Goal: Information Seeking & Learning: Check status

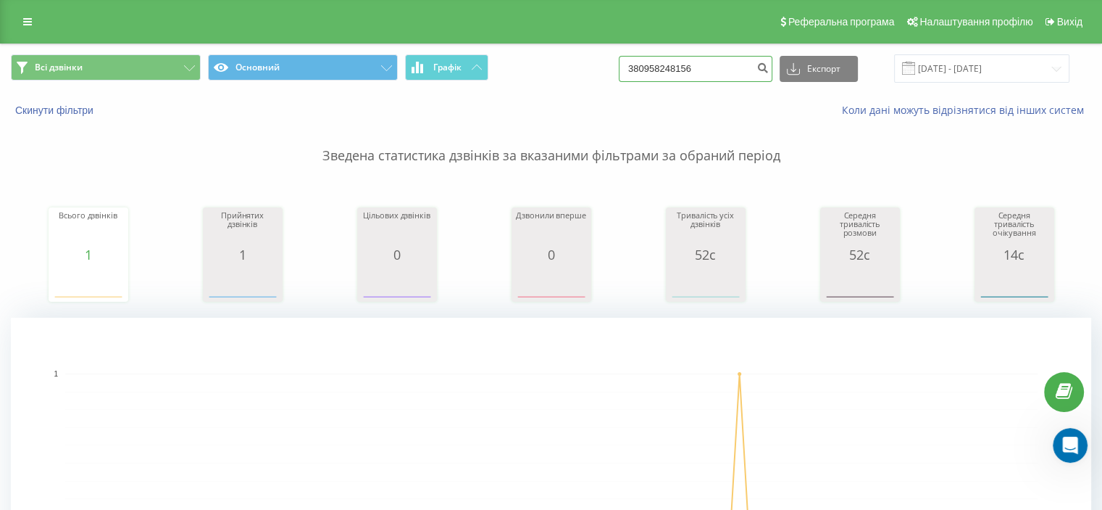
click at [673, 75] on input "380958248156" at bounding box center [696, 69] width 154 height 26
paste input "502222173"
type input "380502222173"
click at [671, 62] on input "380502222173" at bounding box center [696, 69] width 154 height 26
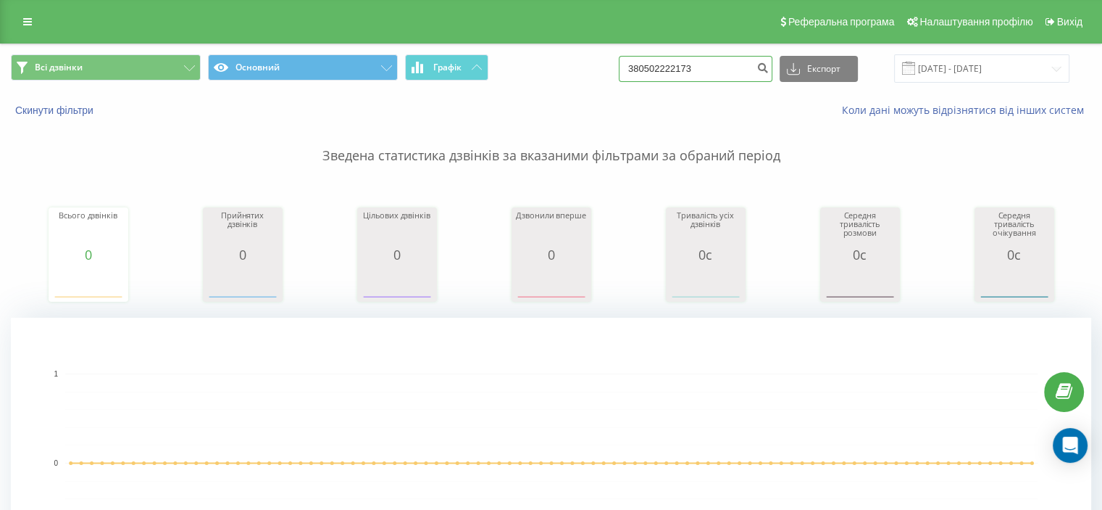
click at [671, 62] on input "380502222173" at bounding box center [696, 69] width 154 height 26
click at [699, 72] on input "380502222173" at bounding box center [696, 69] width 154 height 26
paste input "0661183631"
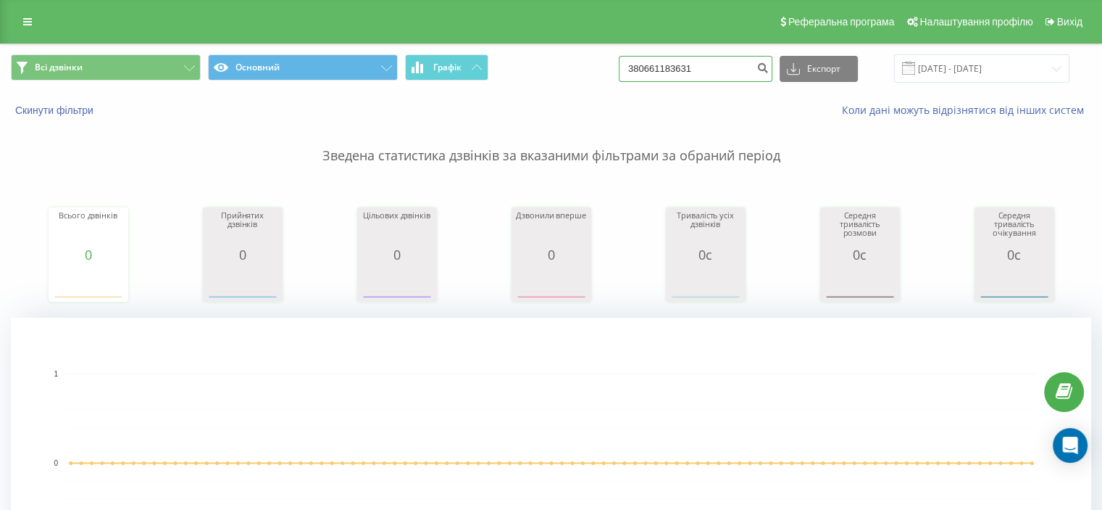
click at [690, 72] on input "380661183631" at bounding box center [696, 69] width 154 height 26
paste input "+"
click at [690, 72] on input "380661183631" at bounding box center [696, 69] width 154 height 26
click at [650, 67] on input "+380661183631" at bounding box center [696, 69] width 154 height 26
click at [651, 67] on input "+380661183631" at bounding box center [696, 69] width 154 height 26
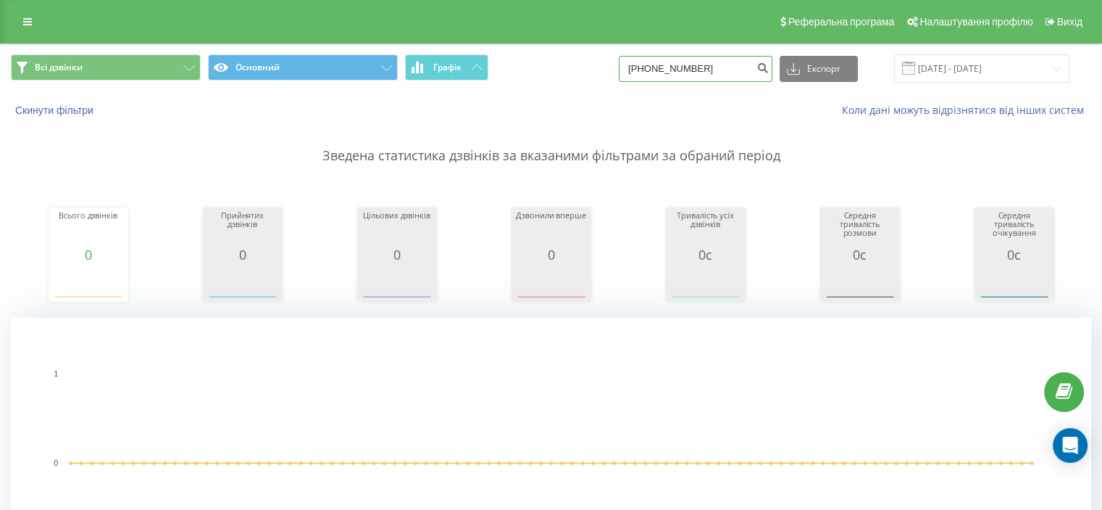
type input "380661183631"
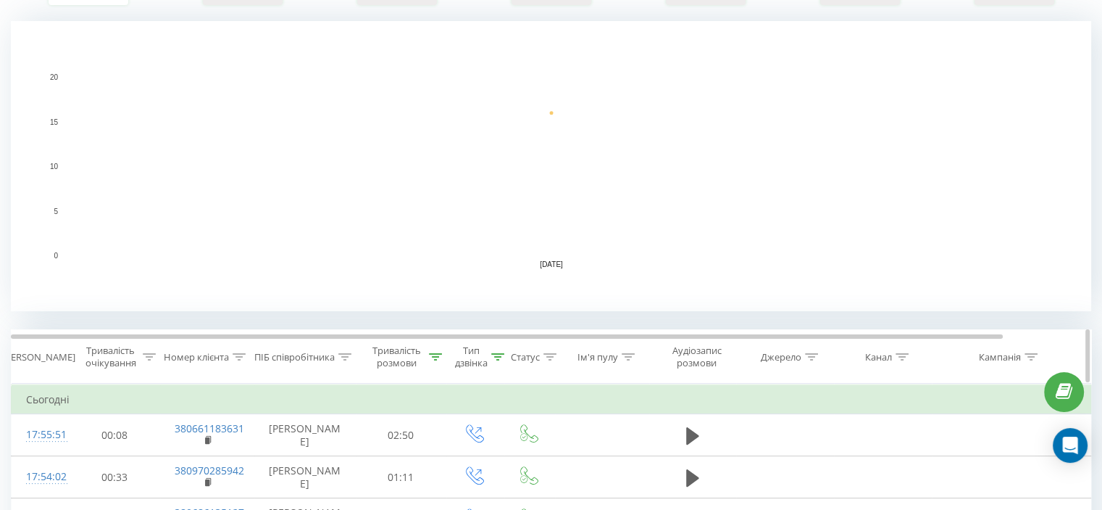
scroll to position [362, 0]
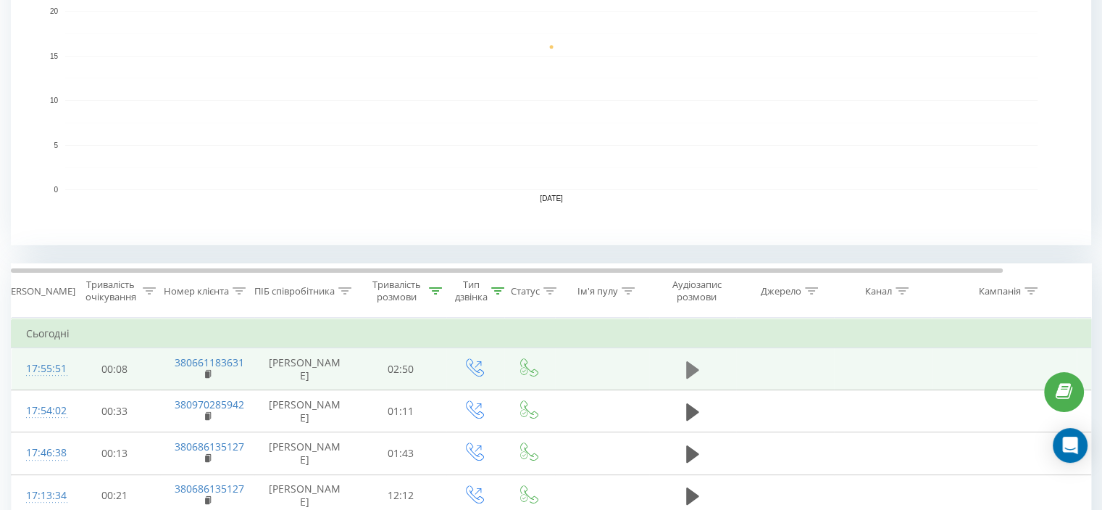
click at [702, 362] on button at bounding box center [693, 370] width 22 height 22
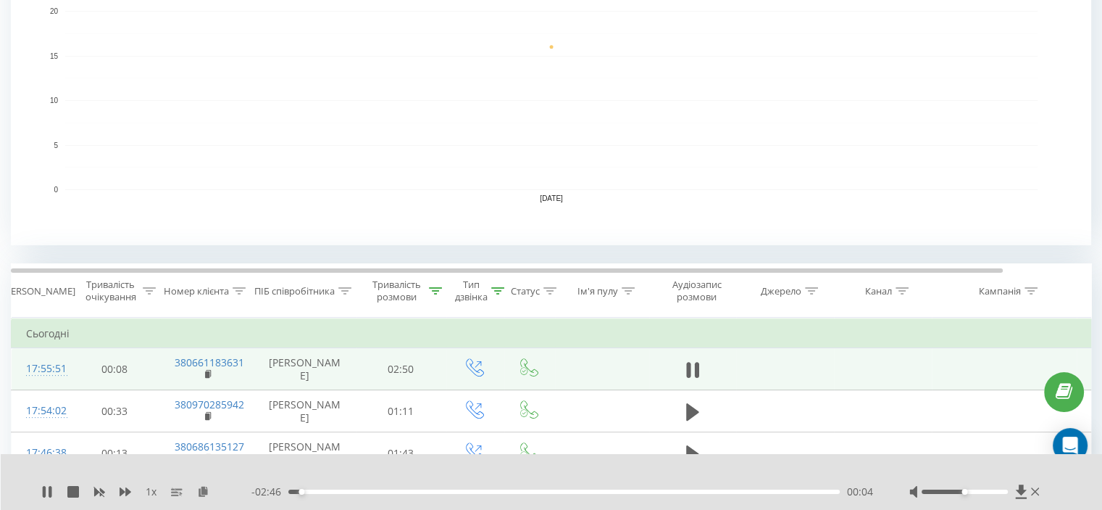
click at [818, 489] on div "00:04" at bounding box center [564, 491] width 552 height 4
click at [818, 492] on div "00:00" at bounding box center [564, 491] width 552 height 4
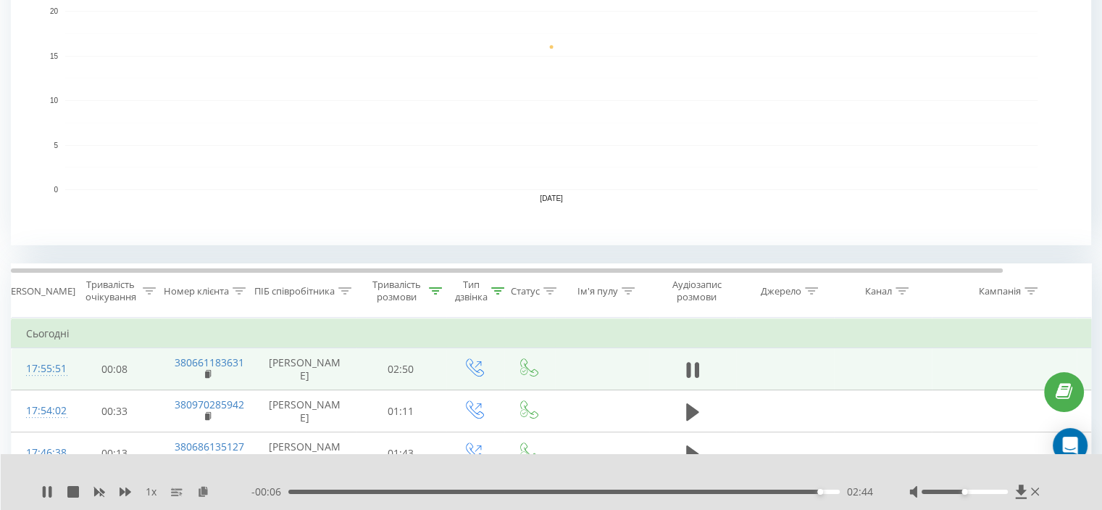
click at [779, 492] on div "02:44" at bounding box center [564, 491] width 552 height 4
click at [747, 492] on div "02:33" at bounding box center [564, 491] width 552 height 4
click at [41, 495] on div "1 x - 00:27 02:23 02:23" at bounding box center [552, 482] width 1102 height 56
click at [43, 491] on icon at bounding box center [44, 492] width 3 height 12
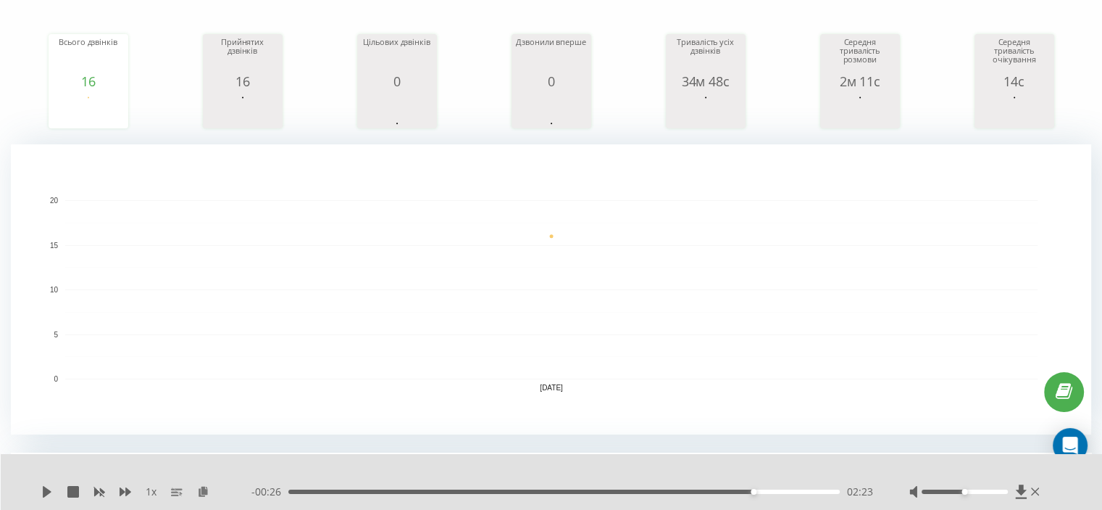
scroll to position [72, 0]
